Goal: Task Accomplishment & Management: Complete application form

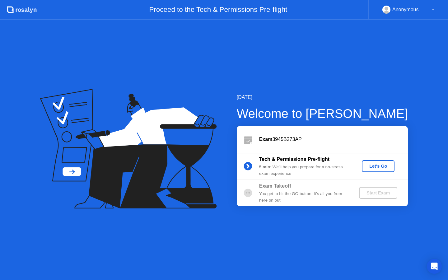
click at [374, 168] on div "Let's Go" at bounding box center [379, 166] width 28 height 5
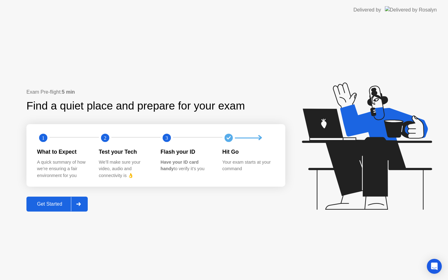
click at [51, 202] on div "Get Started" at bounding box center [49, 205] width 43 height 6
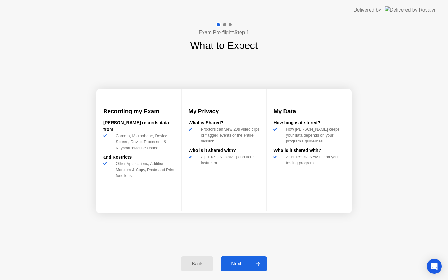
click at [230, 268] on button "Next" at bounding box center [244, 264] width 46 height 15
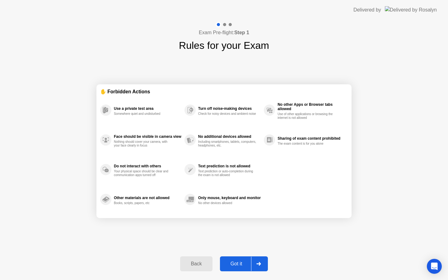
click at [232, 264] on div "Got it" at bounding box center [236, 264] width 29 height 6
select select "**********"
select select "*******"
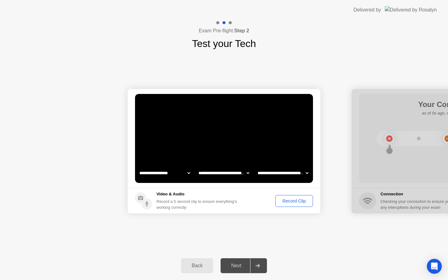
click at [223, 269] on div "Next" at bounding box center [237, 266] width 28 height 6
click at [229, 266] on div "Next" at bounding box center [237, 266] width 28 height 6
click at [290, 205] on button "Record Clip" at bounding box center [295, 201] width 38 height 12
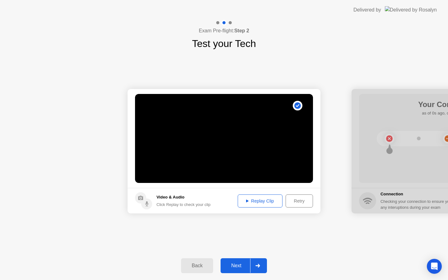
click at [237, 263] on div "Next" at bounding box center [237, 266] width 28 height 6
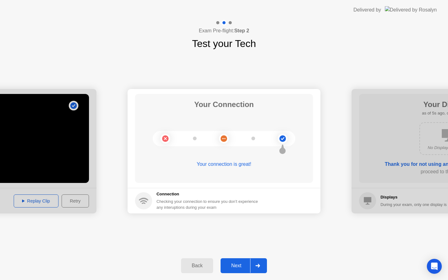
click at [229, 266] on div "Next" at bounding box center [237, 266] width 28 height 6
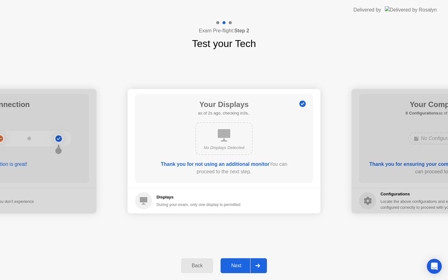
click at [229, 266] on div "Next" at bounding box center [237, 266] width 28 height 6
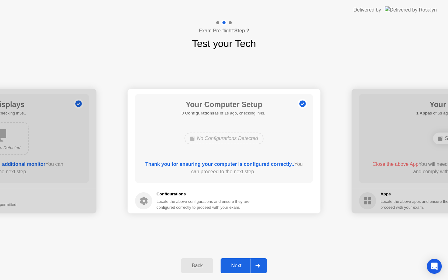
click at [234, 263] on div "Next" at bounding box center [237, 266] width 28 height 6
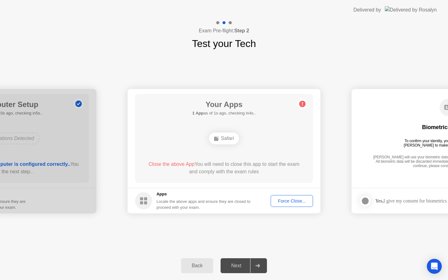
click at [229, 137] on div "Safari" at bounding box center [224, 139] width 30 height 12
click at [287, 197] on button "Force Close..." at bounding box center [292, 201] width 42 height 12
click at [279, 202] on div "Force Close..." at bounding box center [292, 201] width 38 height 5
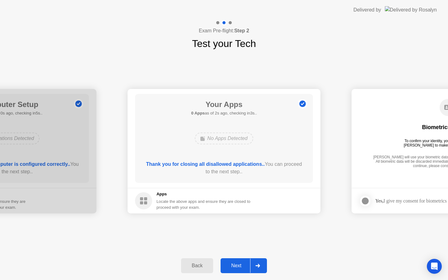
click at [235, 145] on div "No Apps Detected" at bounding box center [224, 138] width 143 height 17
click at [220, 134] on div "No Apps Detected" at bounding box center [224, 139] width 58 height 12
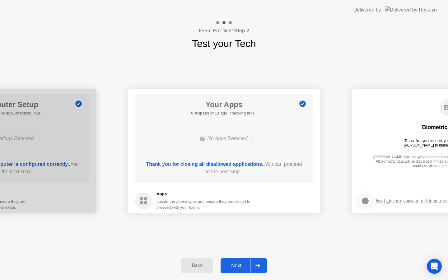
click at [229, 261] on button "Next" at bounding box center [244, 266] width 46 height 15
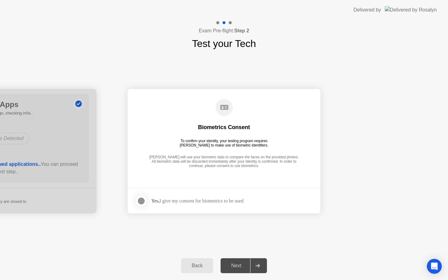
click at [218, 200] on div "Yes, I give my consent for biometrics to be used" at bounding box center [197, 201] width 93 height 6
click at [138, 204] on div at bounding box center [141, 200] width 7 height 7
click at [230, 268] on div "Next" at bounding box center [237, 266] width 28 height 6
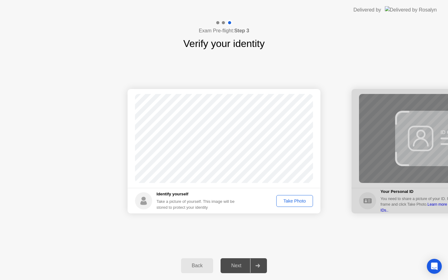
click at [296, 200] on div "Take Photo" at bounding box center [295, 201] width 32 height 5
click at [242, 264] on div "Next" at bounding box center [237, 266] width 28 height 6
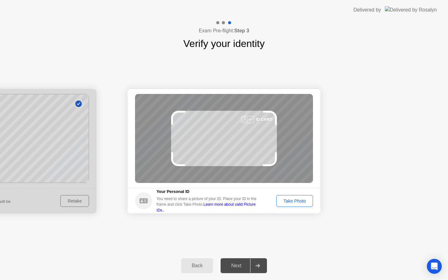
click at [55, 198] on div at bounding box center [-1, 151] width 193 height 125
click at [199, 266] on div "Back" at bounding box center [197, 266] width 28 height 6
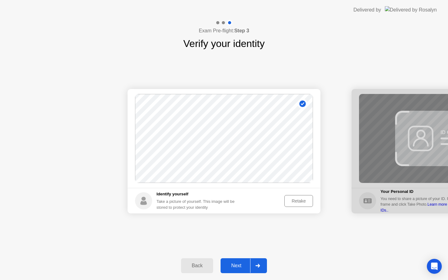
click at [233, 271] on button "Next" at bounding box center [244, 266] width 46 height 15
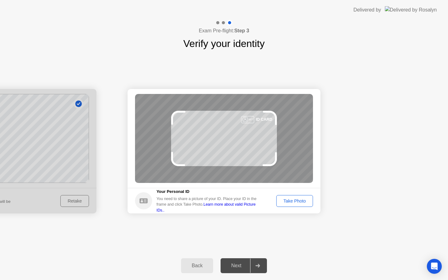
click at [292, 203] on div "Take Photo" at bounding box center [295, 201] width 32 height 5
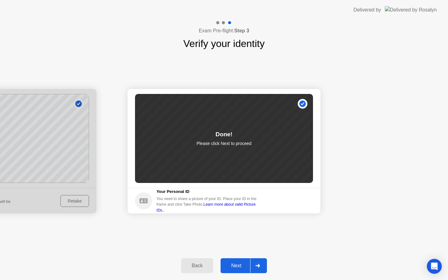
click at [232, 260] on button "Next" at bounding box center [244, 266] width 46 height 15
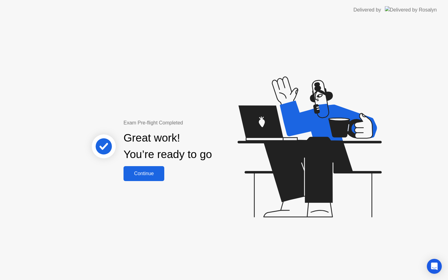
click at [136, 171] on div "Continue" at bounding box center [144, 174] width 37 height 6
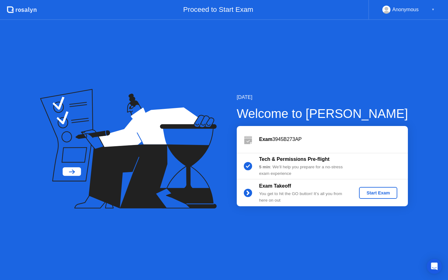
click at [382, 191] on div "Start Exam" at bounding box center [378, 193] width 33 height 5
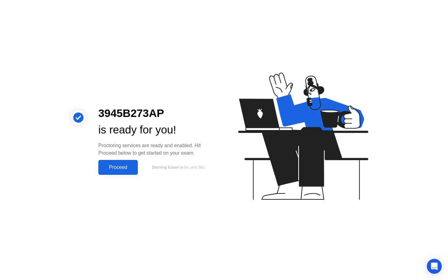
click at [128, 170] on div "Proceed" at bounding box center [118, 168] width 36 height 6
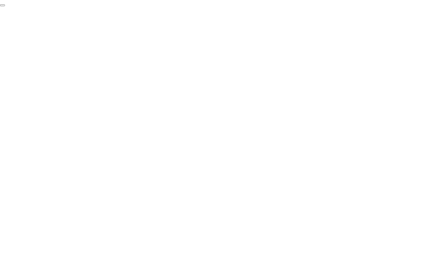
click div "End Proctoring Session"
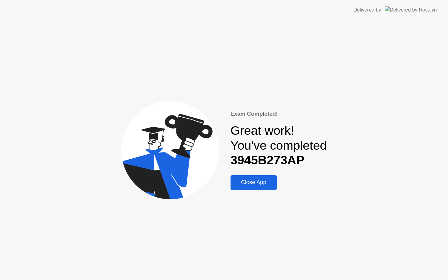
click at [275, 192] on div "Exam Completed! Great work! You've completed 3945B273AP Close App" at bounding box center [224, 150] width 448 height 260
click at [259, 178] on button "Close App" at bounding box center [254, 182] width 46 height 15
